Goal: Find contact information: Find contact information

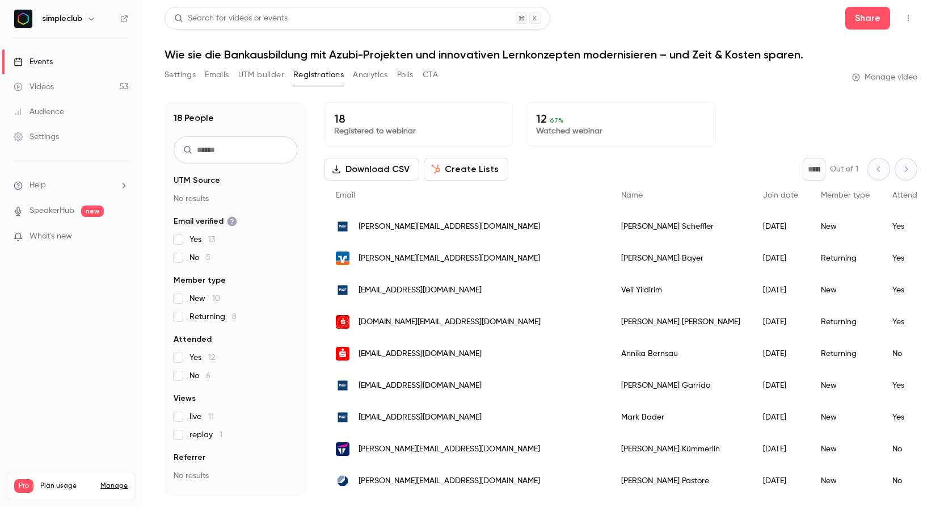
click at [87, 62] on link "Events" at bounding box center [71, 61] width 142 height 25
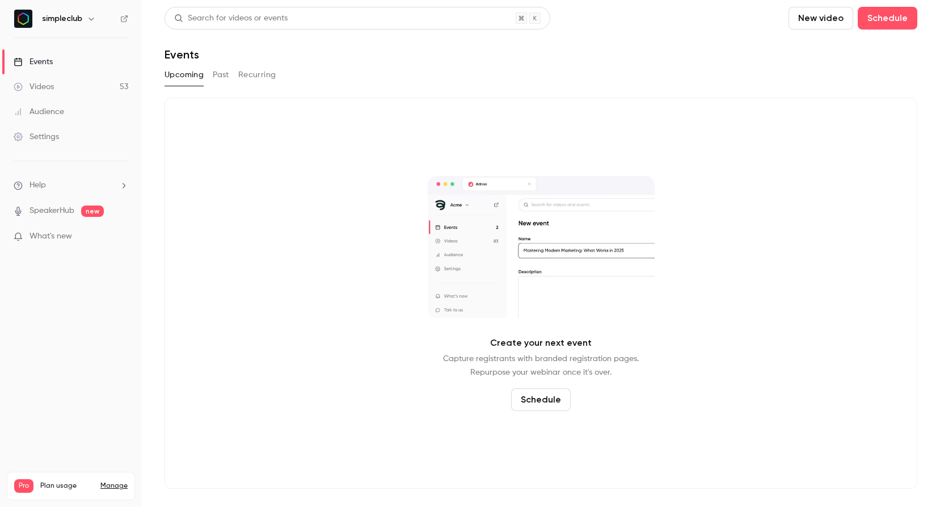
click at [217, 72] on button "Past" at bounding box center [221, 75] width 16 height 18
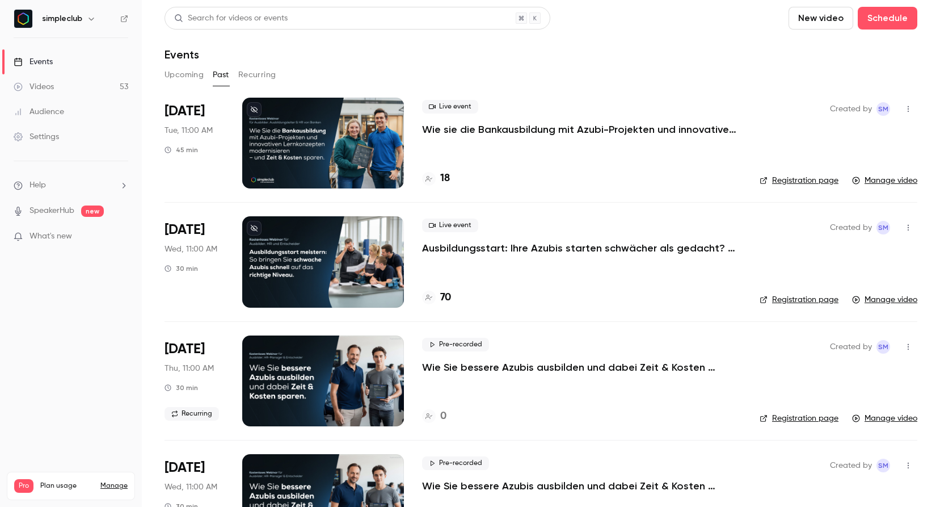
click at [464, 126] on p "Wie sie die Bankausbildung mit Azubi-Projekten und innovativen Lernkonzepten mo…" at bounding box center [581, 130] width 319 height 14
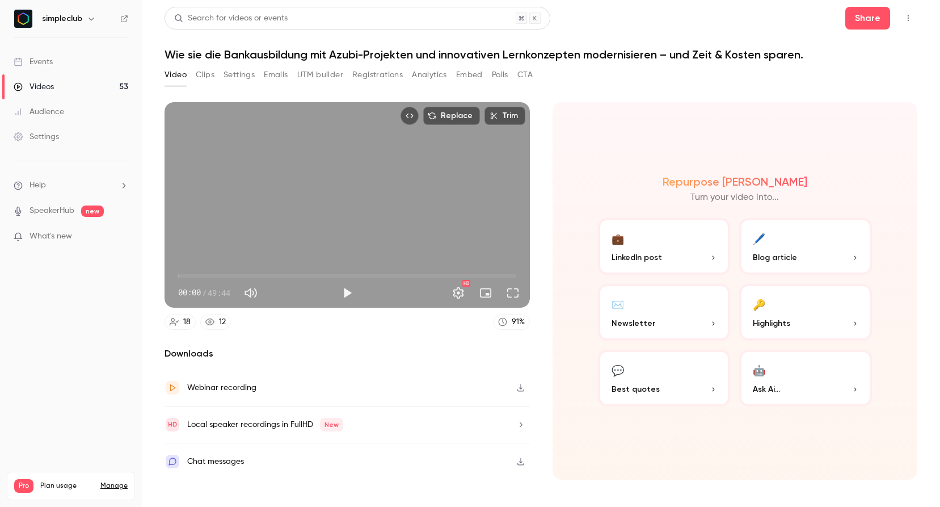
click at [47, 61] on div "Events" at bounding box center [33, 61] width 39 height 11
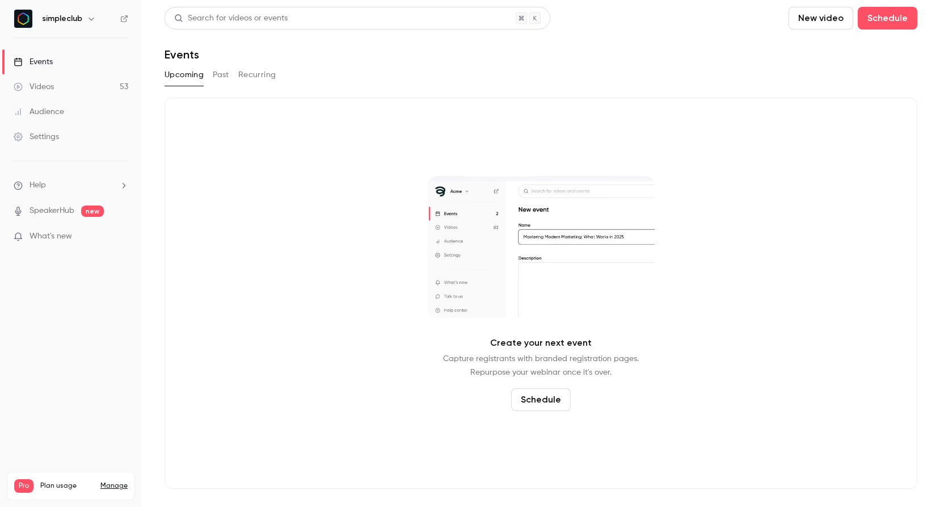
click at [219, 75] on button "Past" at bounding box center [221, 75] width 16 height 18
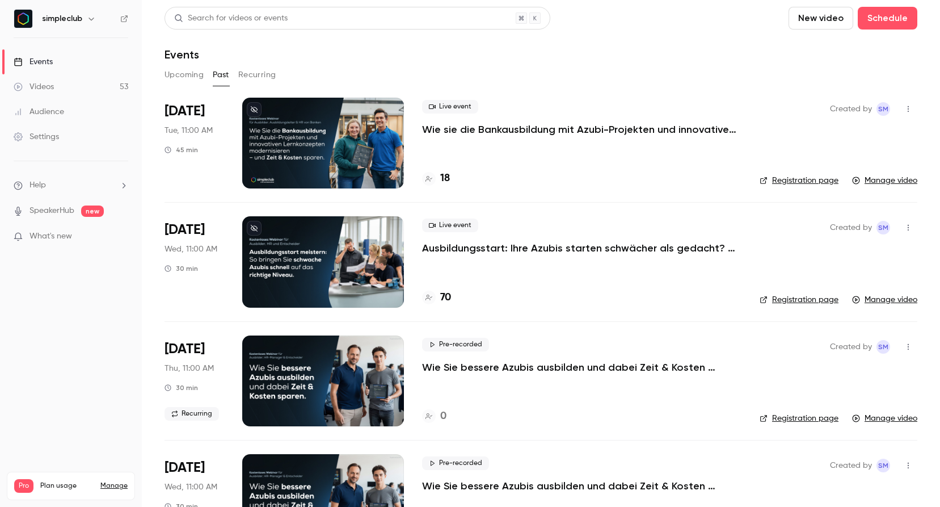
click at [491, 125] on p "Wie sie die Bankausbildung mit Azubi-Projekten und innovativen Lernkonzepten mo…" at bounding box center [581, 130] width 319 height 14
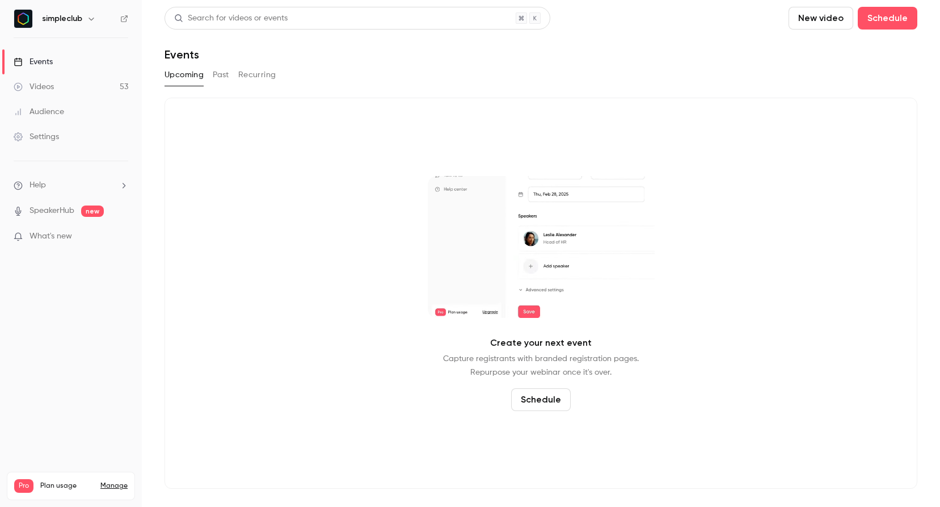
click at [214, 71] on button "Past" at bounding box center [221, 75] width 16 height 18
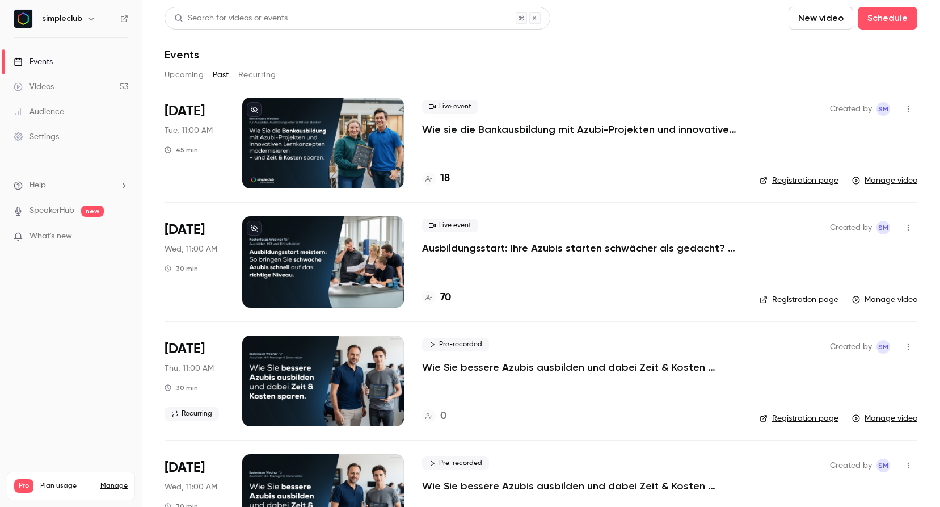
click at [515, 132] on p "Wie sie die Bankausbildung mit Azubi-Projekten und innovativen Lernkonzepten mo…" at bounding box center [581, 130] width 319 height 14
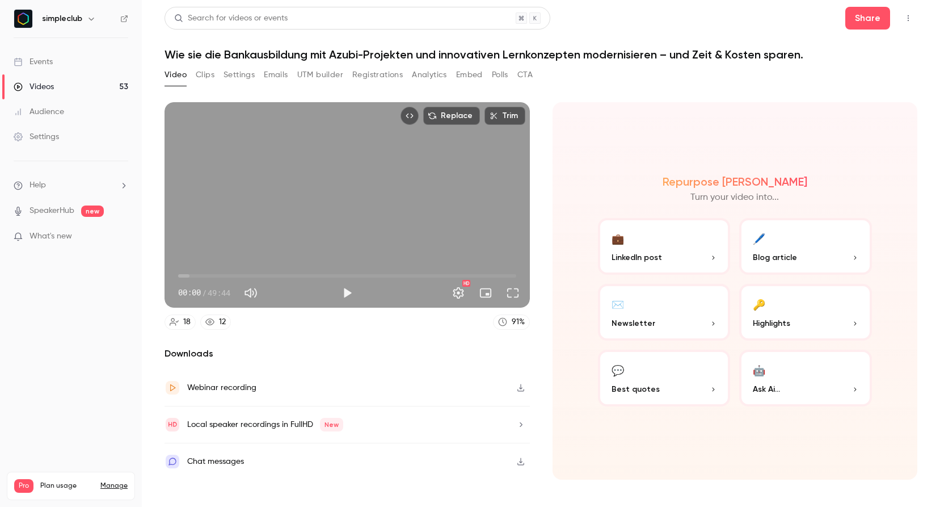
click at [386, 75] on button "Registrations" at bounding box center [377, 75] width 50 height 18
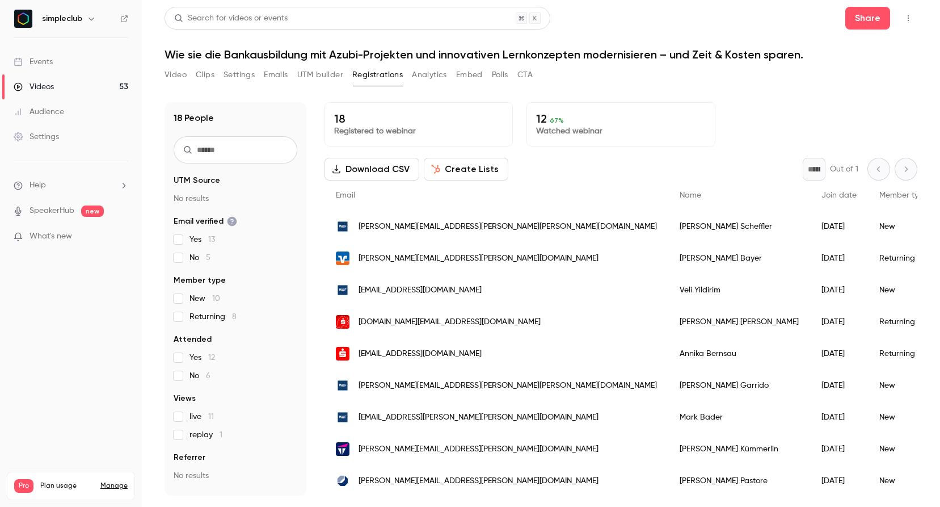
click at [530, 75] on button "CTA" at bounding box center [524, 75] width 15 height 18
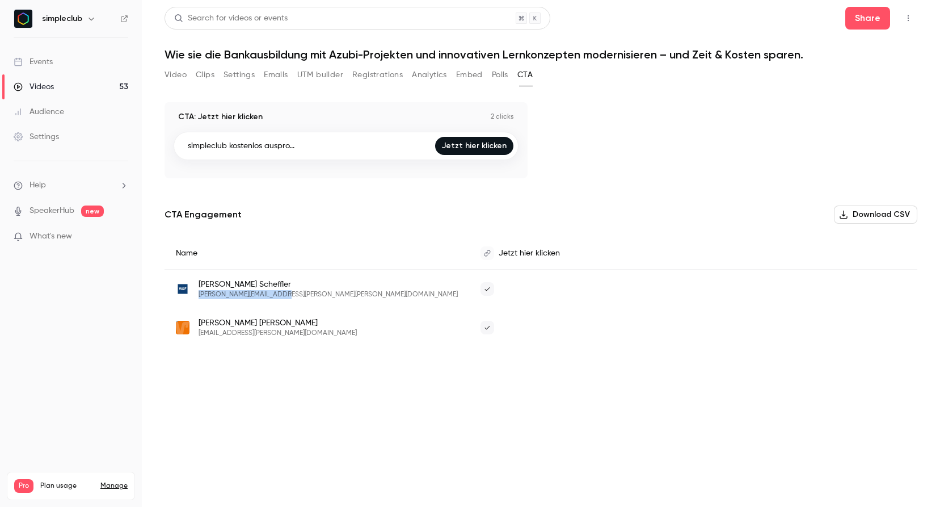
drag, startPoint x: 306, startPoint y: 290, endPoint x: 195, endPoint y: 296, distance: 110.8
click at [195, 296] on div "Irina Scheffler irina.scheffler@wf-ib.de" at bounding box center [317, 289] width 282 height 20
copy span "[PERSON_NAME][EMAIL_ADDRESS][PERSON_NAME][PERSON_NAME][DOMAIN_NAME]"
drag, startPoint x: 288, startPoint y: 330, endPoint x: 197, endPoint y: 332, distance: 91.4
click at [197, 332] on div "Petra Tegtmeyer petra.tegtmeyer@vbsila.de" at bounding box center [317, 327] width 282 height 20
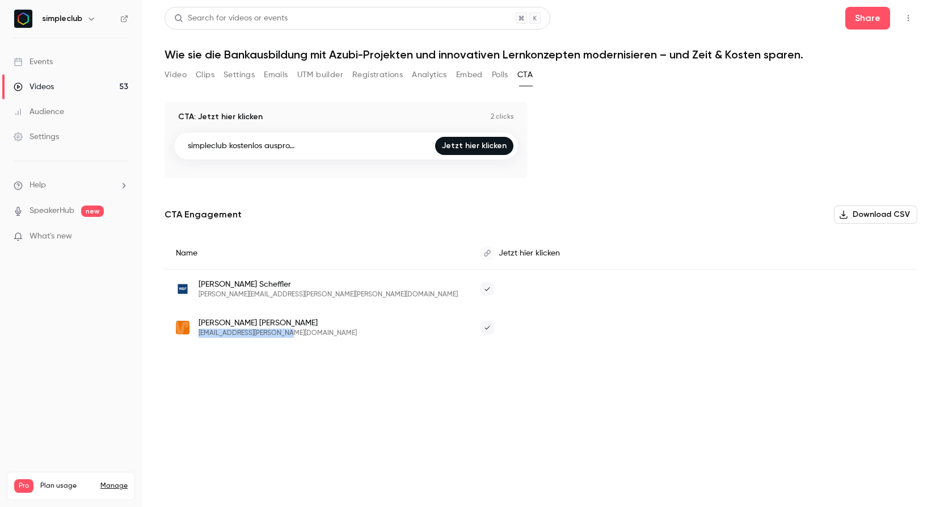
copy span "[EMAIL_ADDRESS][PERSON_NAME][DOMAIN_NAME]"
